Goal: Transaction & Acquisition: Subscribe to service/newsletter

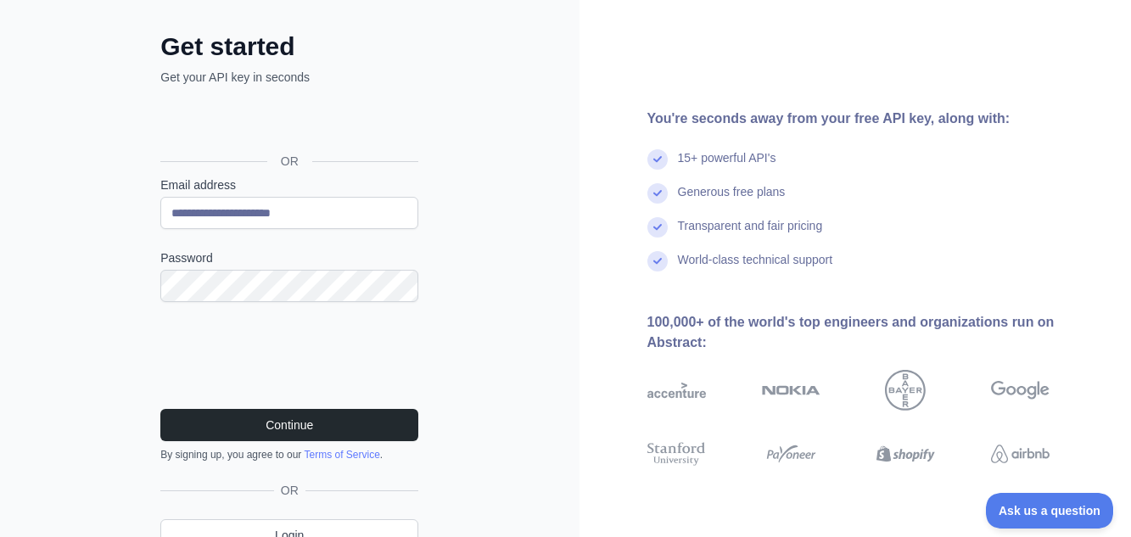
scroll to position [159, 0]
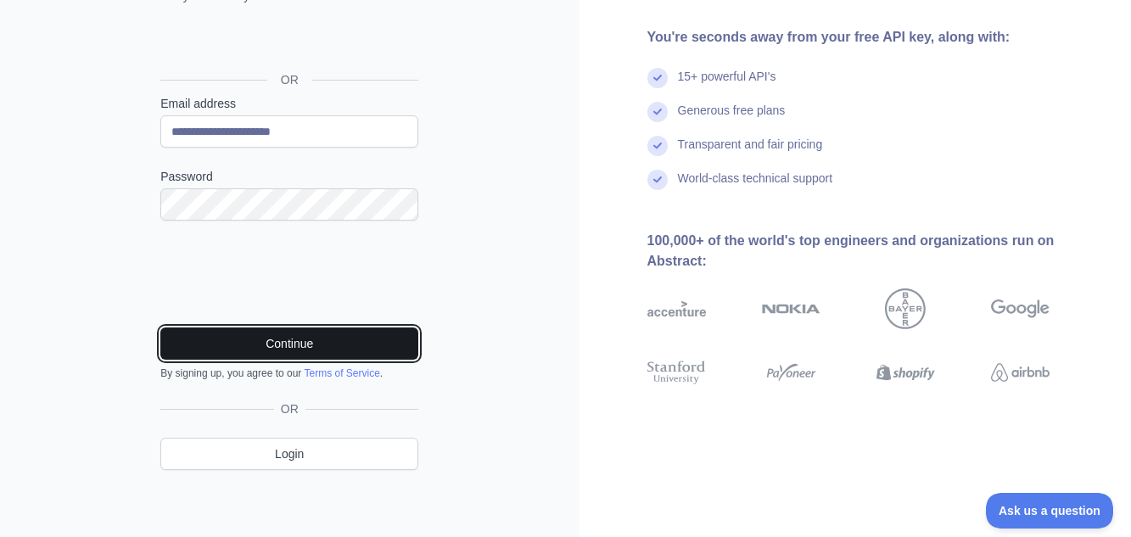
click at [294, 339] on button "Continue" at bounding box center [289, 343] width 258 height 32
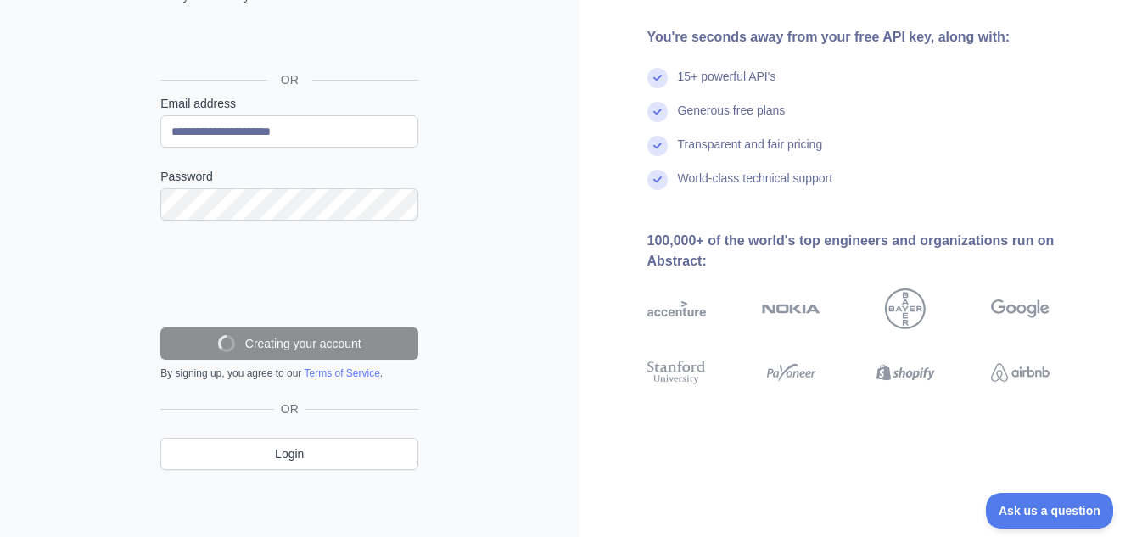
scroll to position [104, 0]
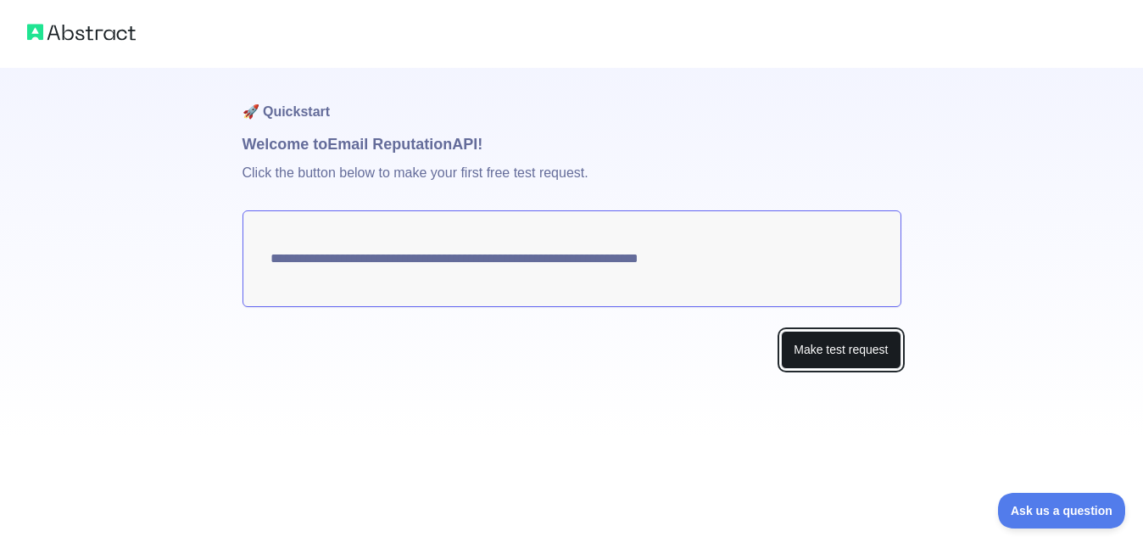
click at [803, 355] on button "Make test request" at bounding box center [841, 350] width 120 height 38
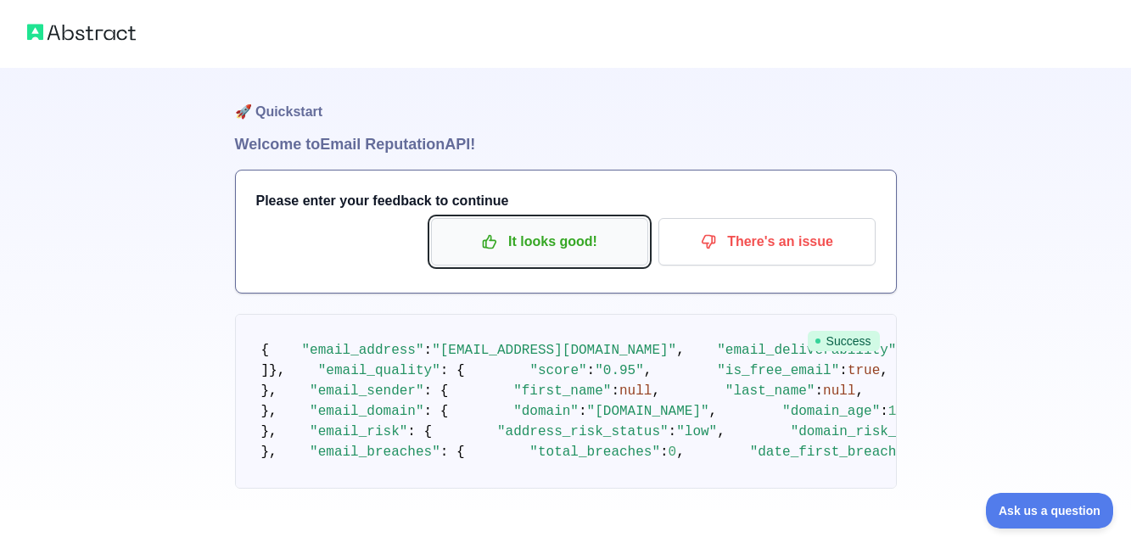
click at [559, 248] on p "It looks good!" at bounding box center [540, 241] width 192 height 29
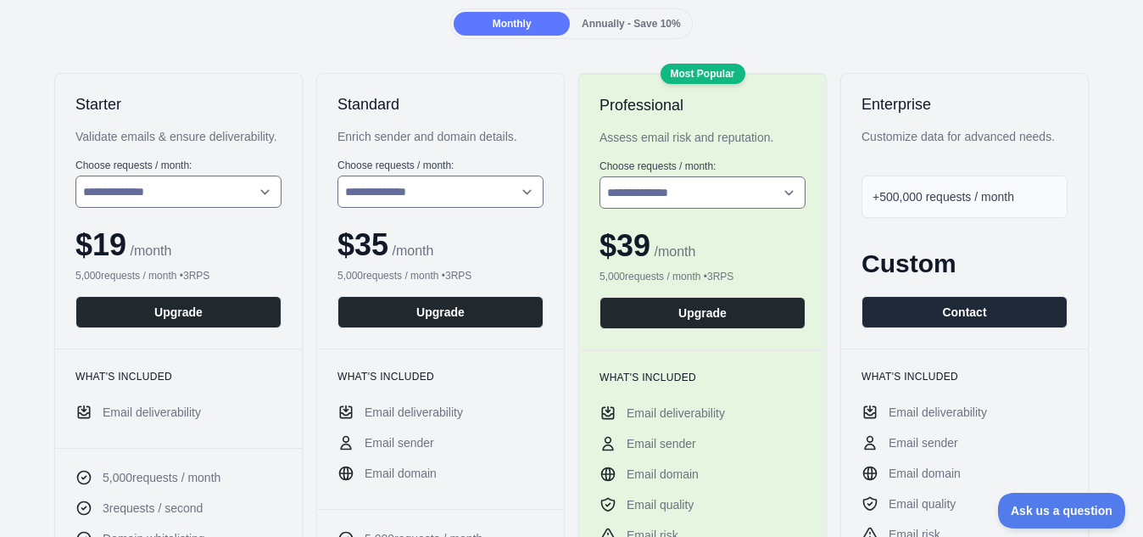
scroll to position [254, 0]
